Goal: Task Accomplishment & Management: Use online tool/utility

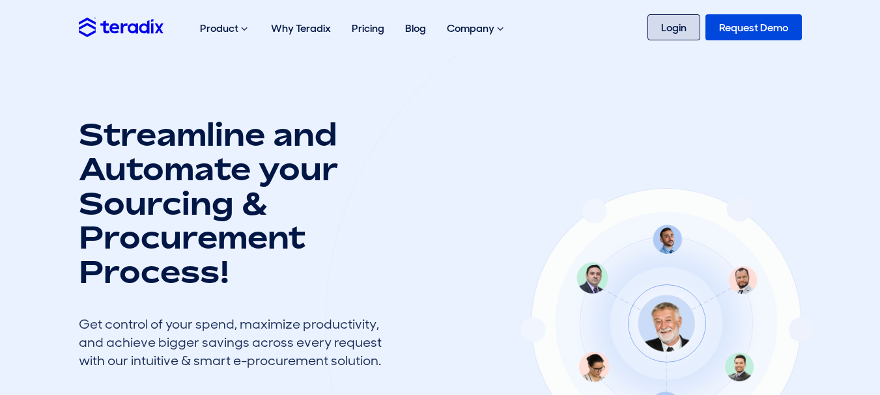
click at [667, 20] on link "Login" at bounding box center [673, 27] width 53 height 26
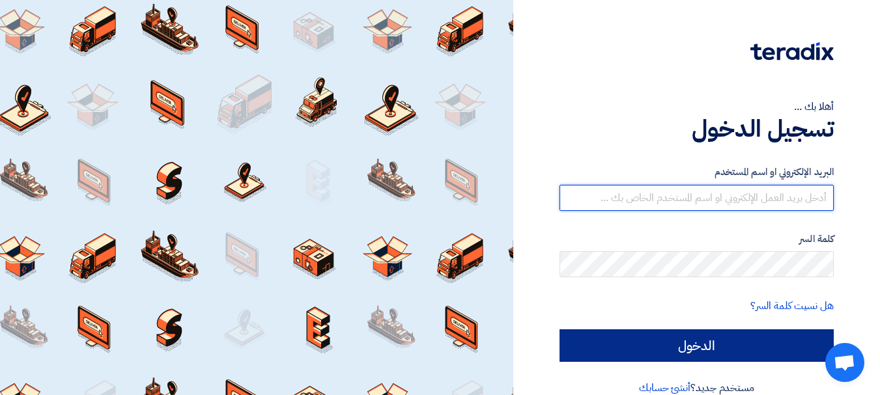
type input "[EMAIL_ADDRESS][DOMAIN_NAME]"
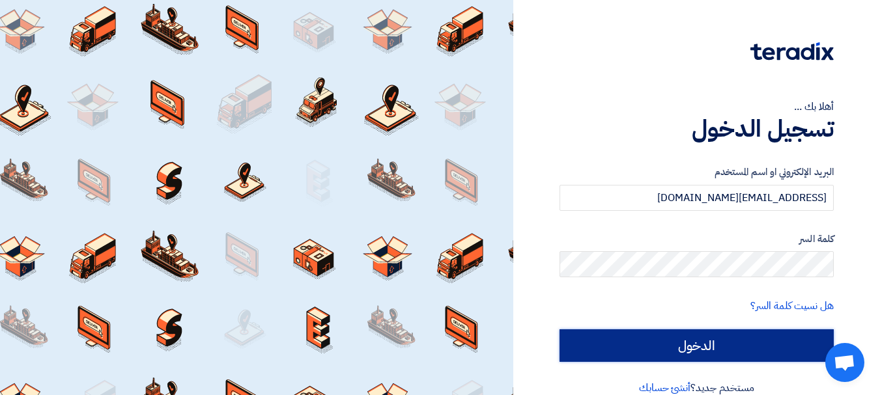
click at [669, 343] on input "الدخول" at bounding box center [696, 345] width 274 height 33
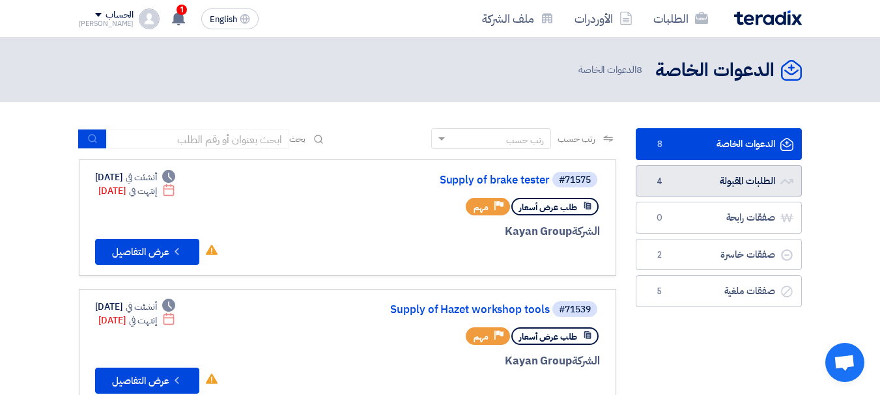
click at [722, 170] on link "الطلبات المقبولة الطلبات المقبولة 4" at bounding box center [719, 181] width 166 height 32
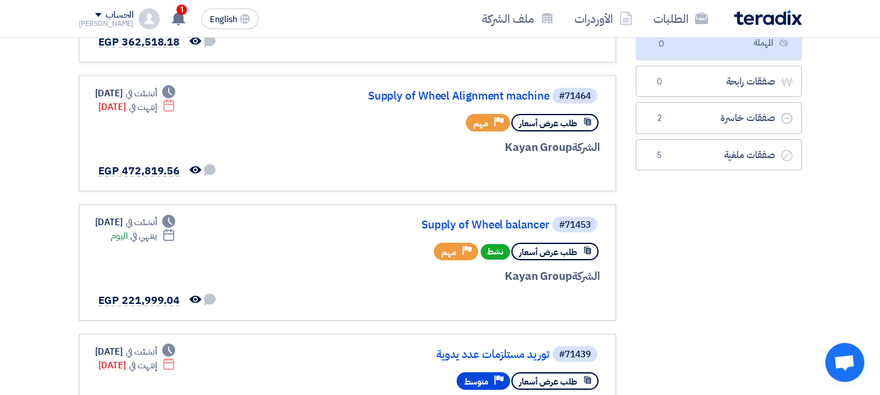
scroll to position [217, 0]
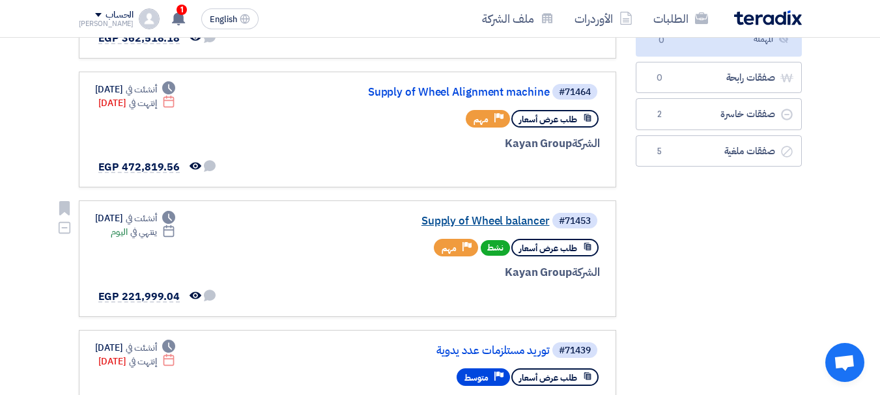
click at [448, 216] on link "Supply of Wheel balancer" at bounding box center [419, 222] width 260 height 12
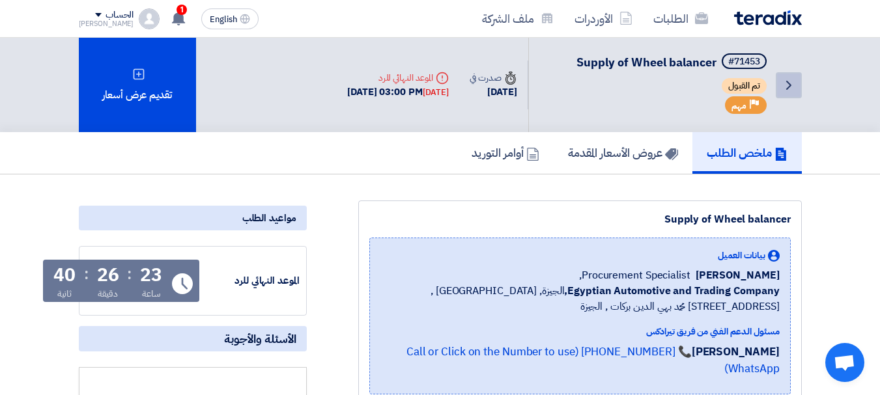
click at [777, 89] on link "Back" at bounding box center [788, 85] width 26 height 26
